Goal: Information Seeking & Learning: Learn about a topic

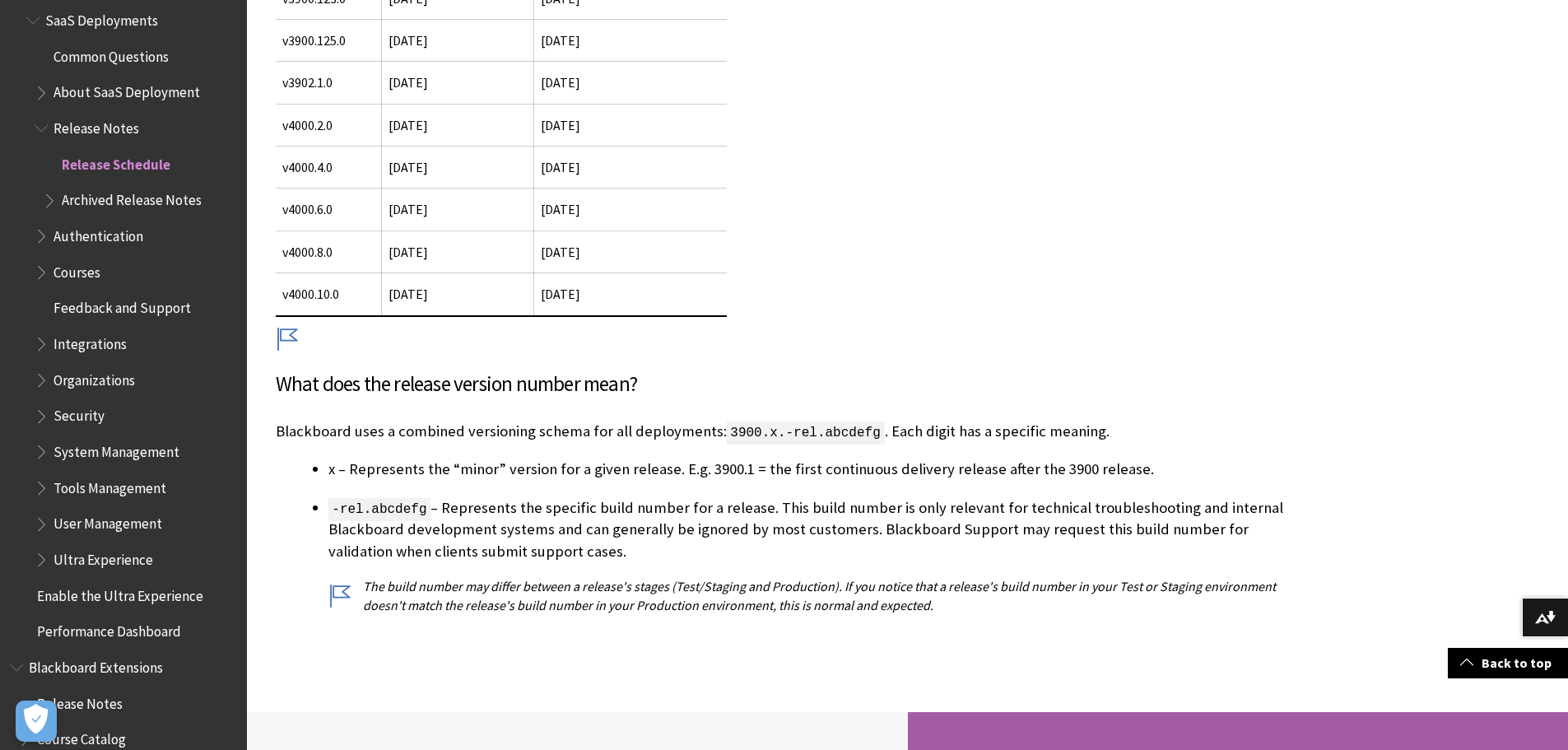
scroll to position [1591, 0]
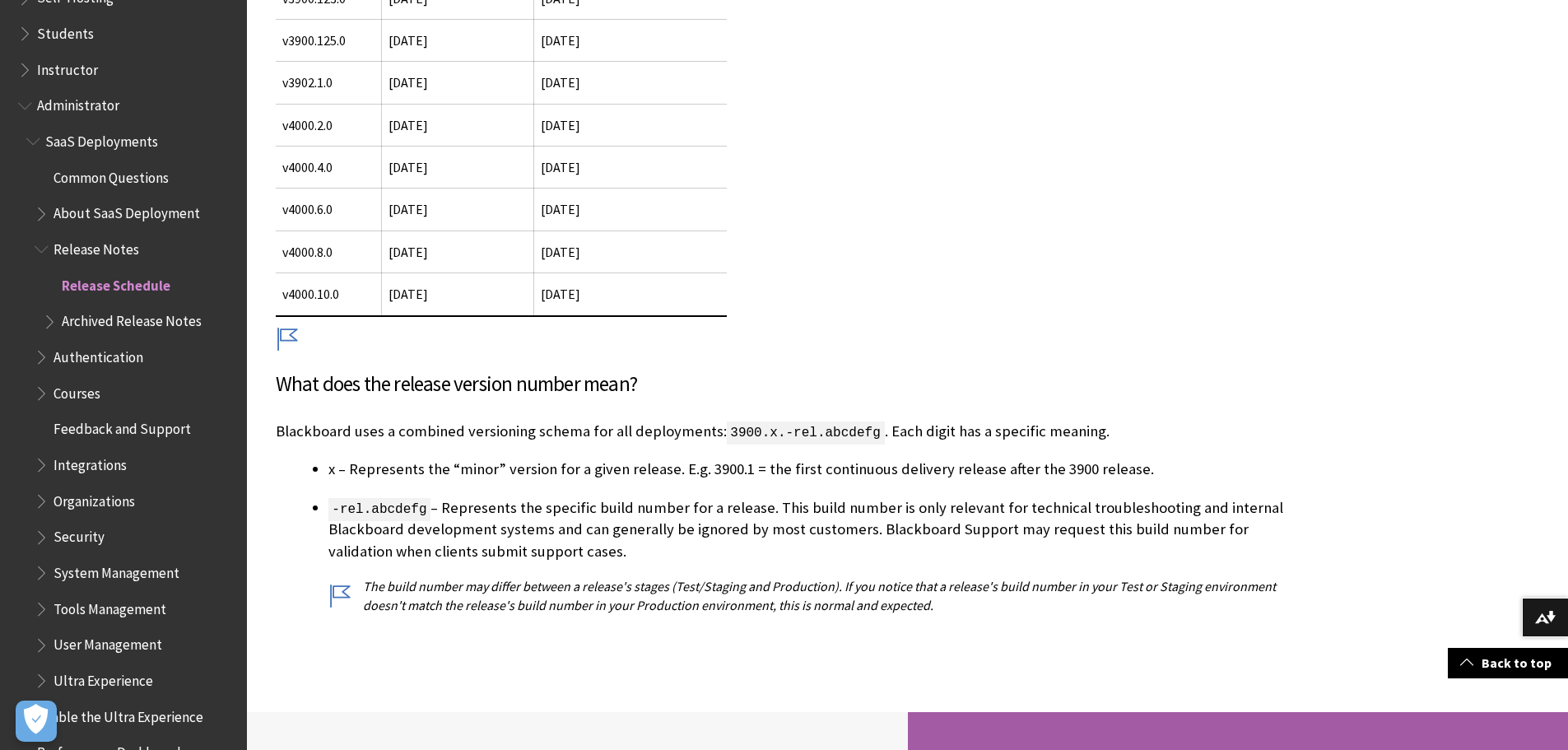
click at [113, 246] on span "Release Notes" at bounding box center [96, 246] width 86 height 22
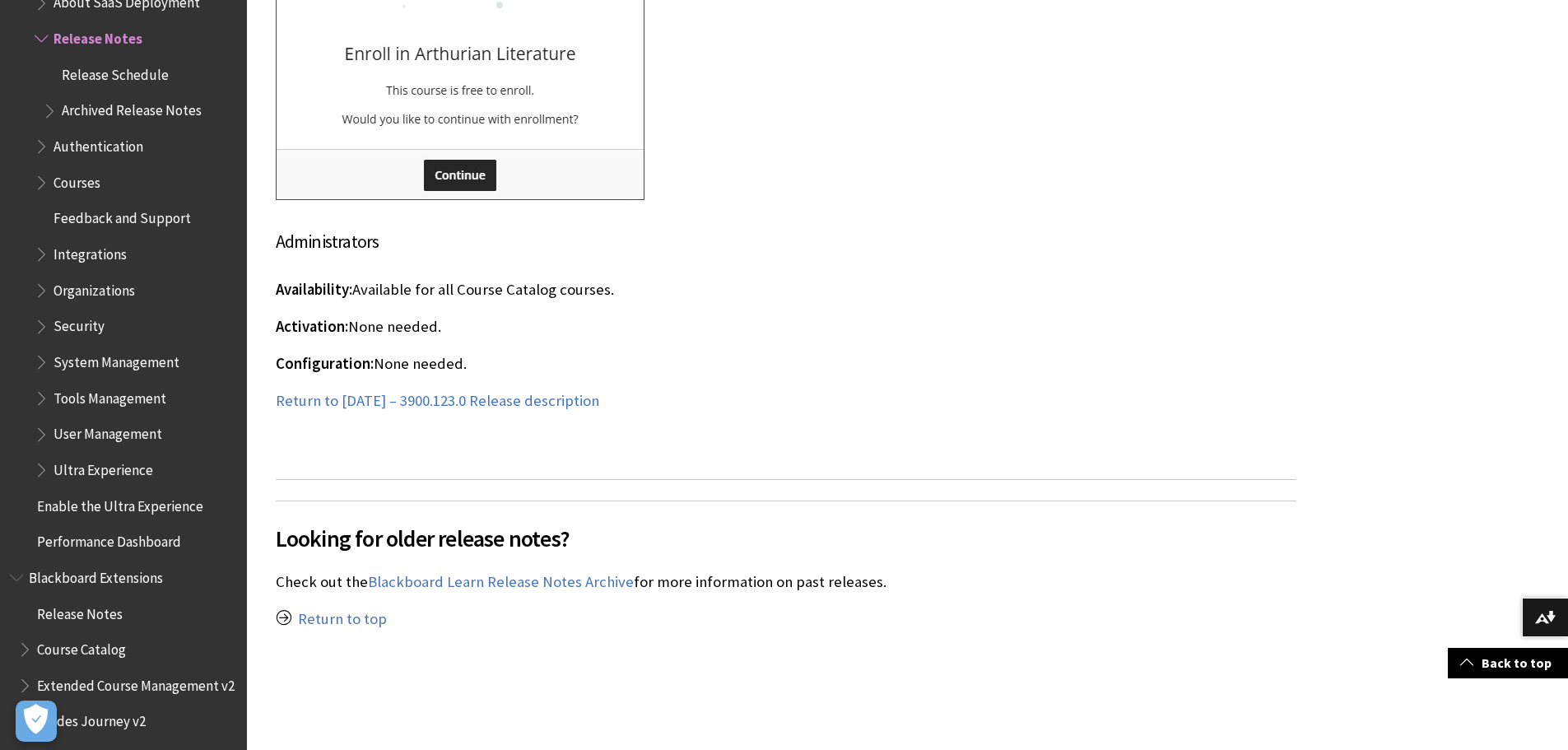
scroll to position [39562, 0]
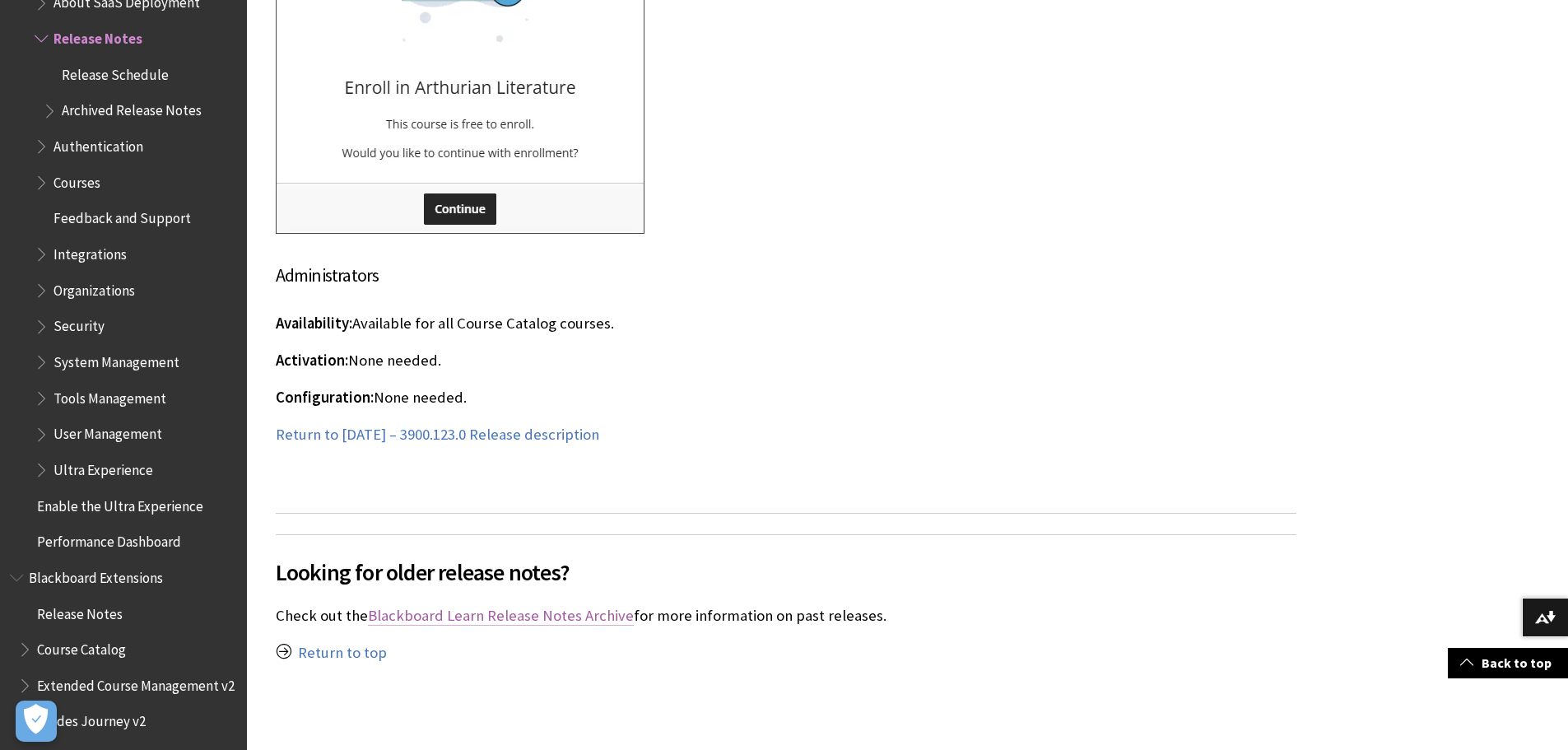
click at [531, 606] on link "Blackboard Learn Release Notes Archive" at bounding box center [500, 616] width 266 height 19
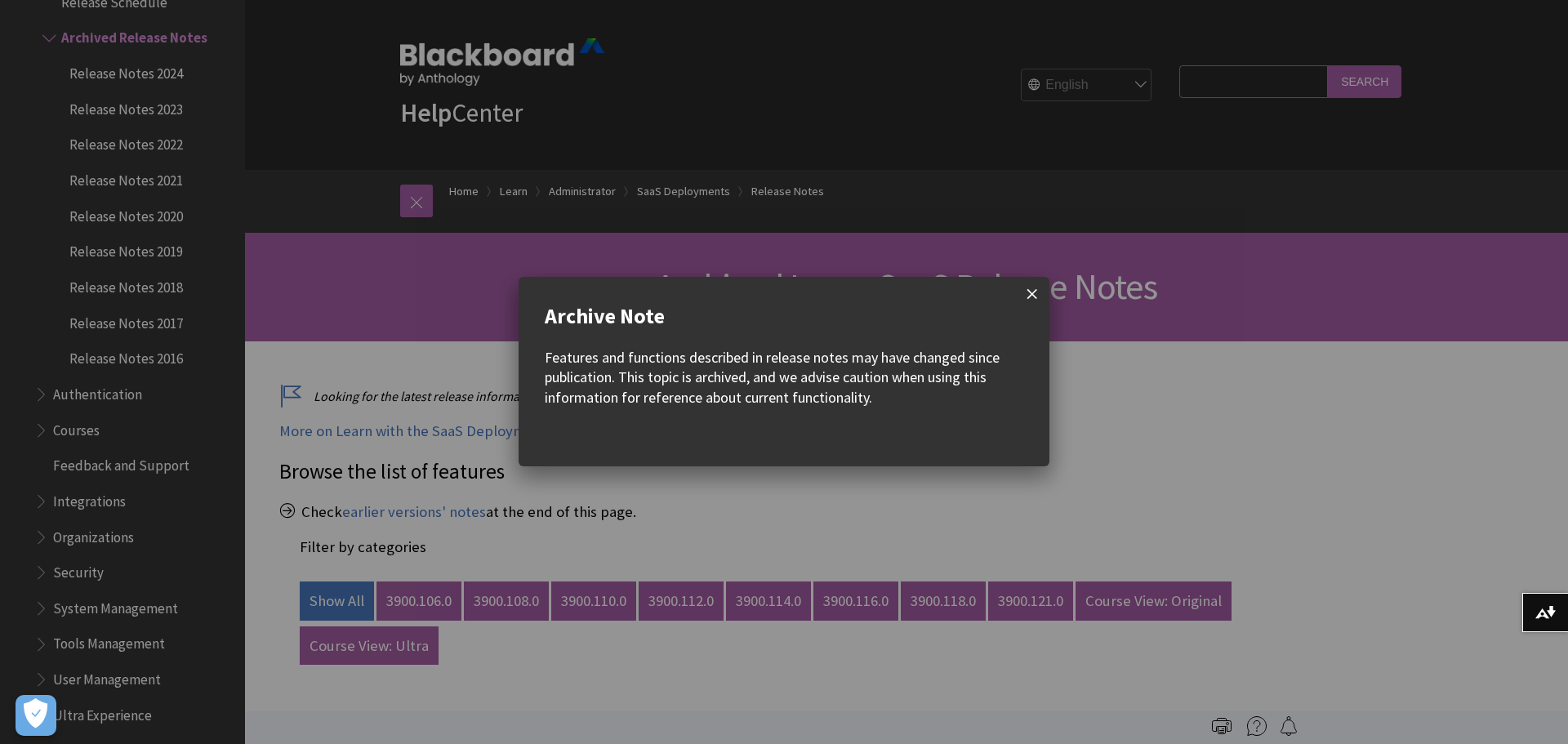
click at [1029, 287] on span at bounding box center [1032, 294] width 35 height 35
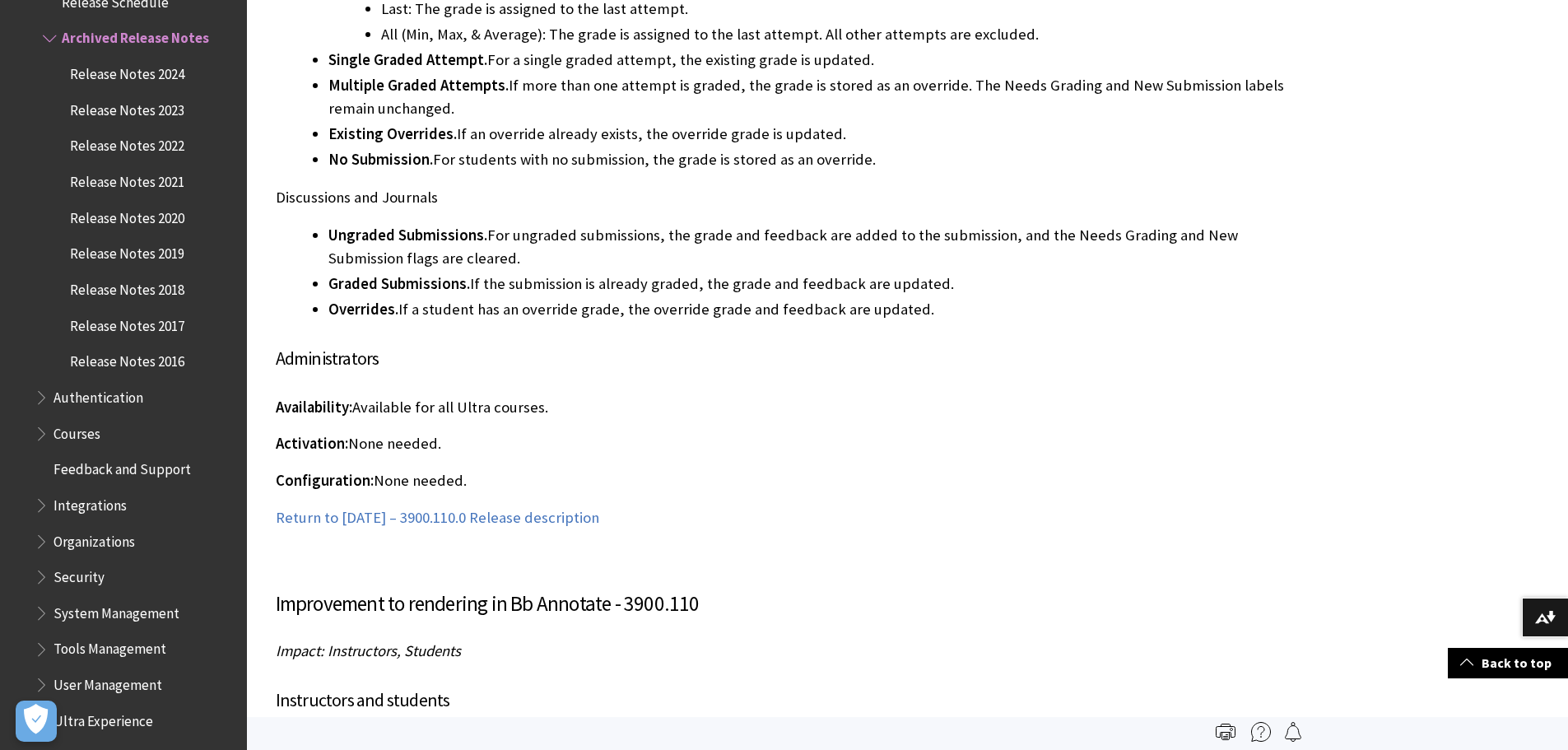
scroll to position [152067, 0]
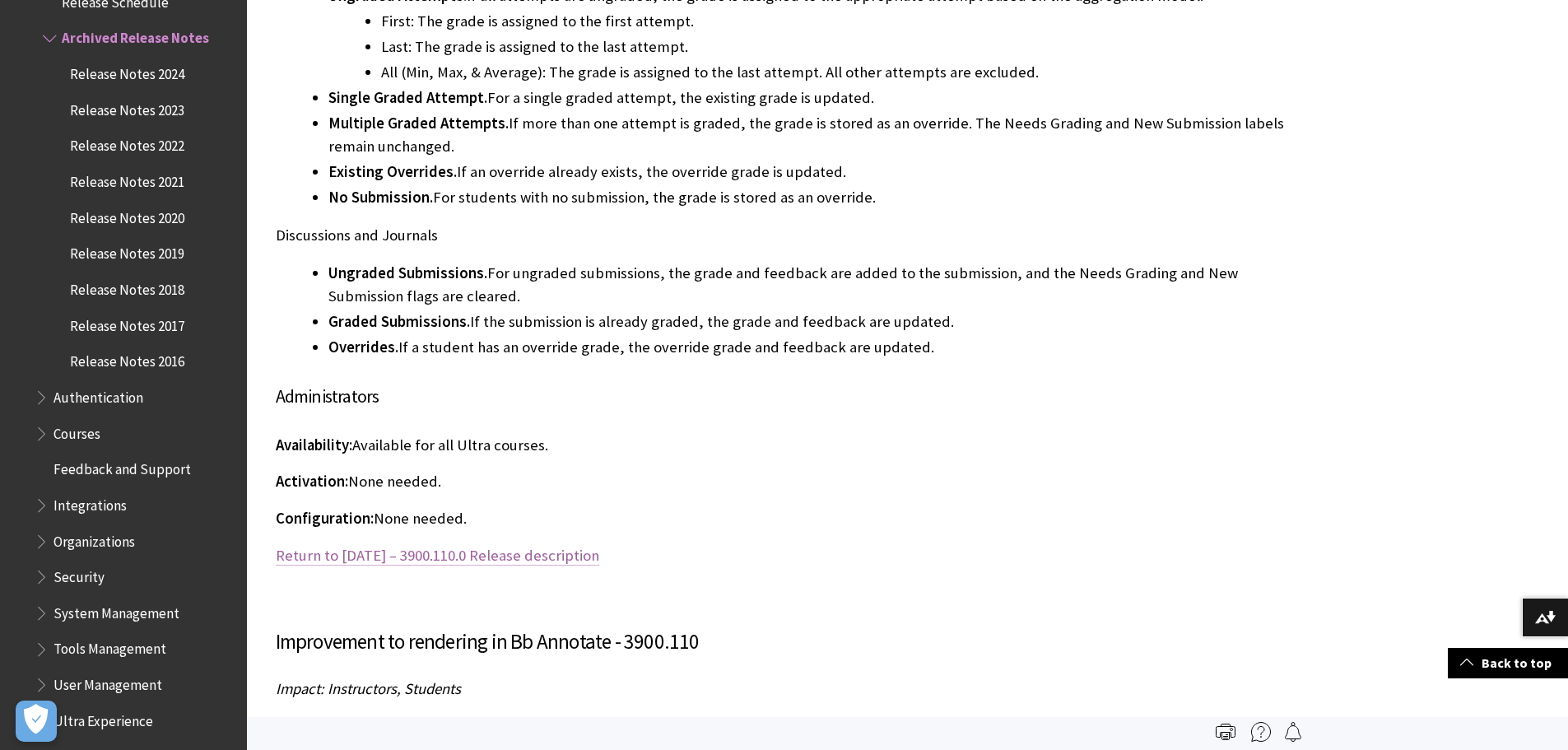
click at [546, 546] on link "Return to [DATE] – 3900.110.0 Release description" at bounding box center [437, 556] width 324 height 19
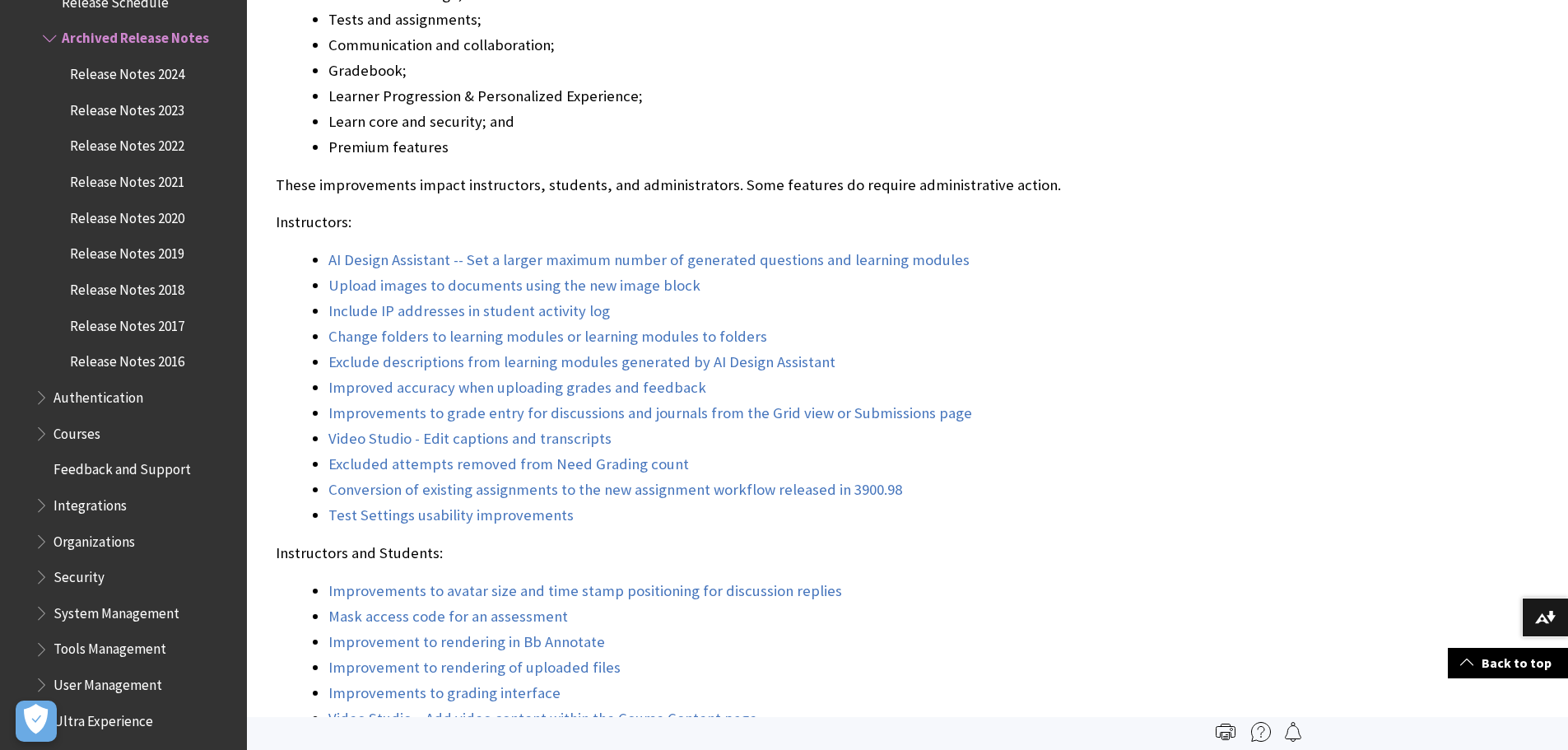
scroll to position [134395, 0]
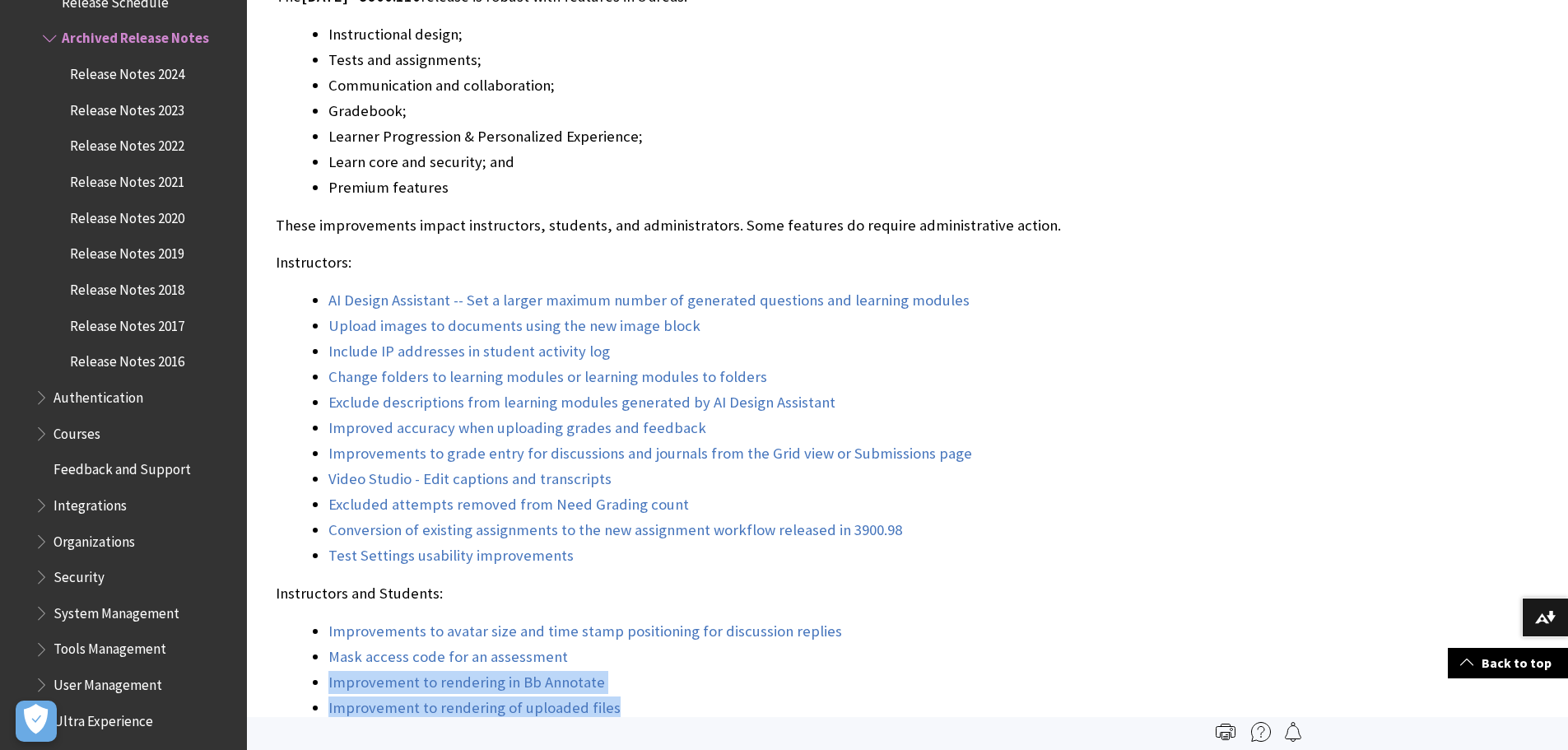
drag, startPoint x: 632, startPoint y: 303, endPoint x: 326, endPoint y: 276, distance: 307.2
click at [326, 620] on ul "Improvements to avatar size and time stamp positioning for discussion replies M…" at bounding box center [785, 708] width 1021 height 176
